Goal: Check status: Check status

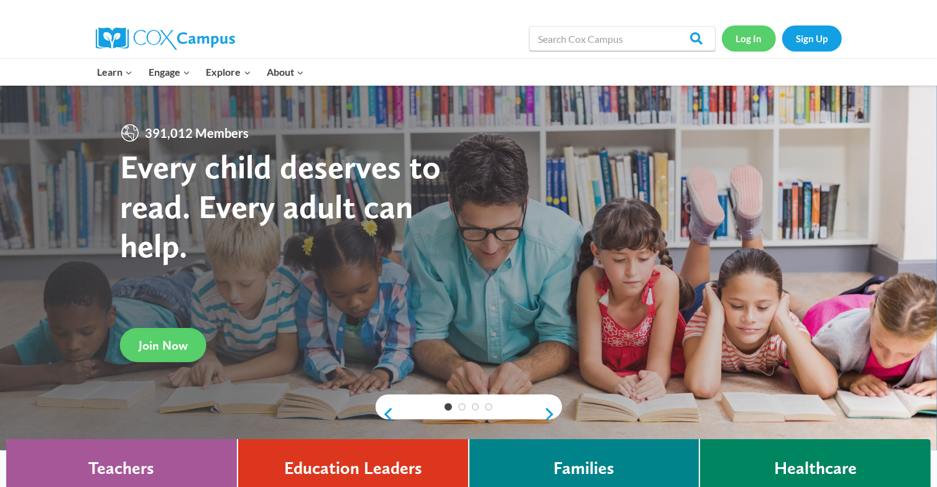
click at [753, 37] on link "Log In" at bounding box center [749, 37] width 54 height 25
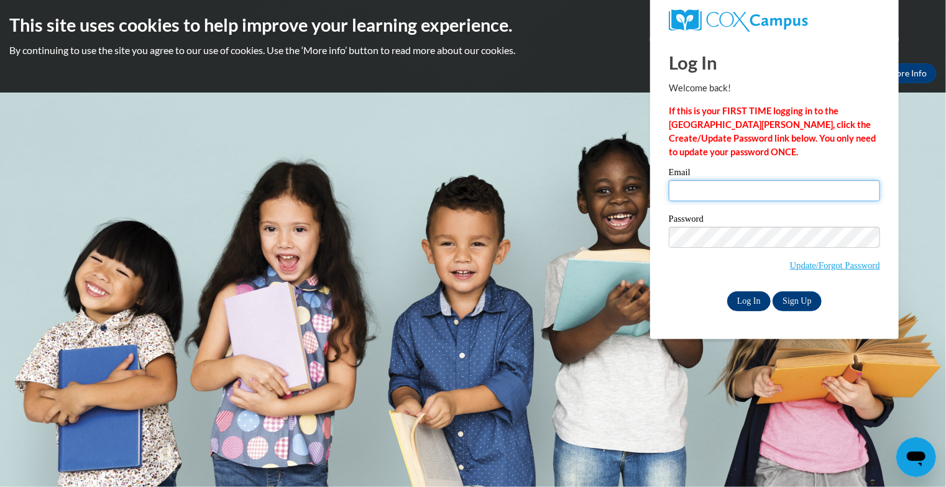
type input "jbarbian@kusd.edu"
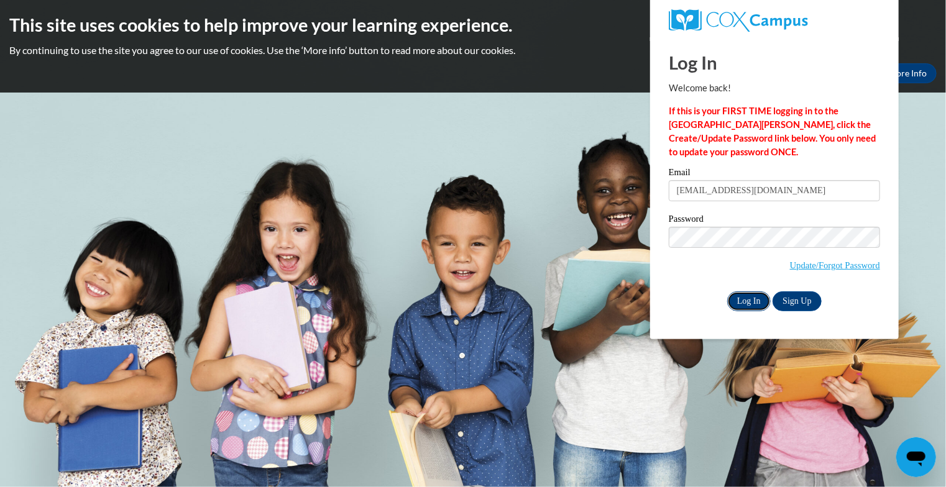
click at [754, 303] on input "Log In" at bounding box center [749, 302] width 44 height 20
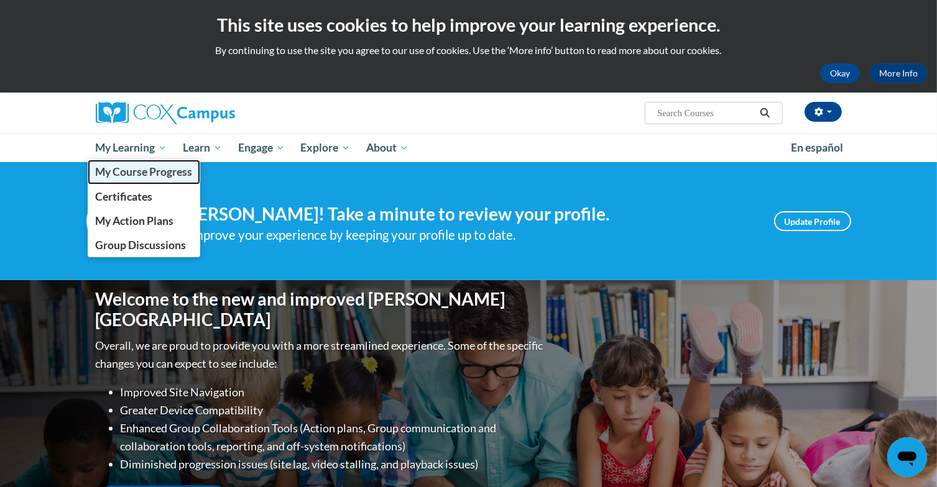
click at [154, 170] on span "My Course Progress" at bounding box center [143, 171] width 97 height 13
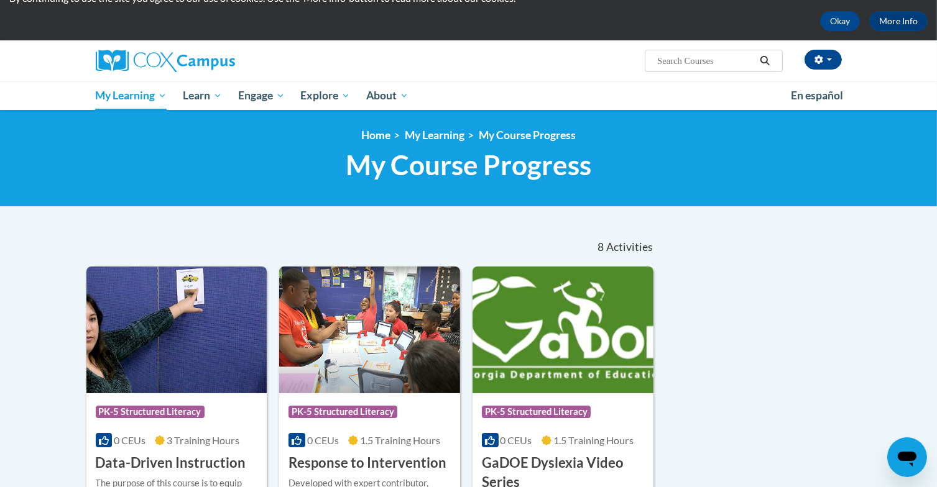
scroll to position [218, 0]
